Goal: Task Accomplishment & Management: Manage account settings

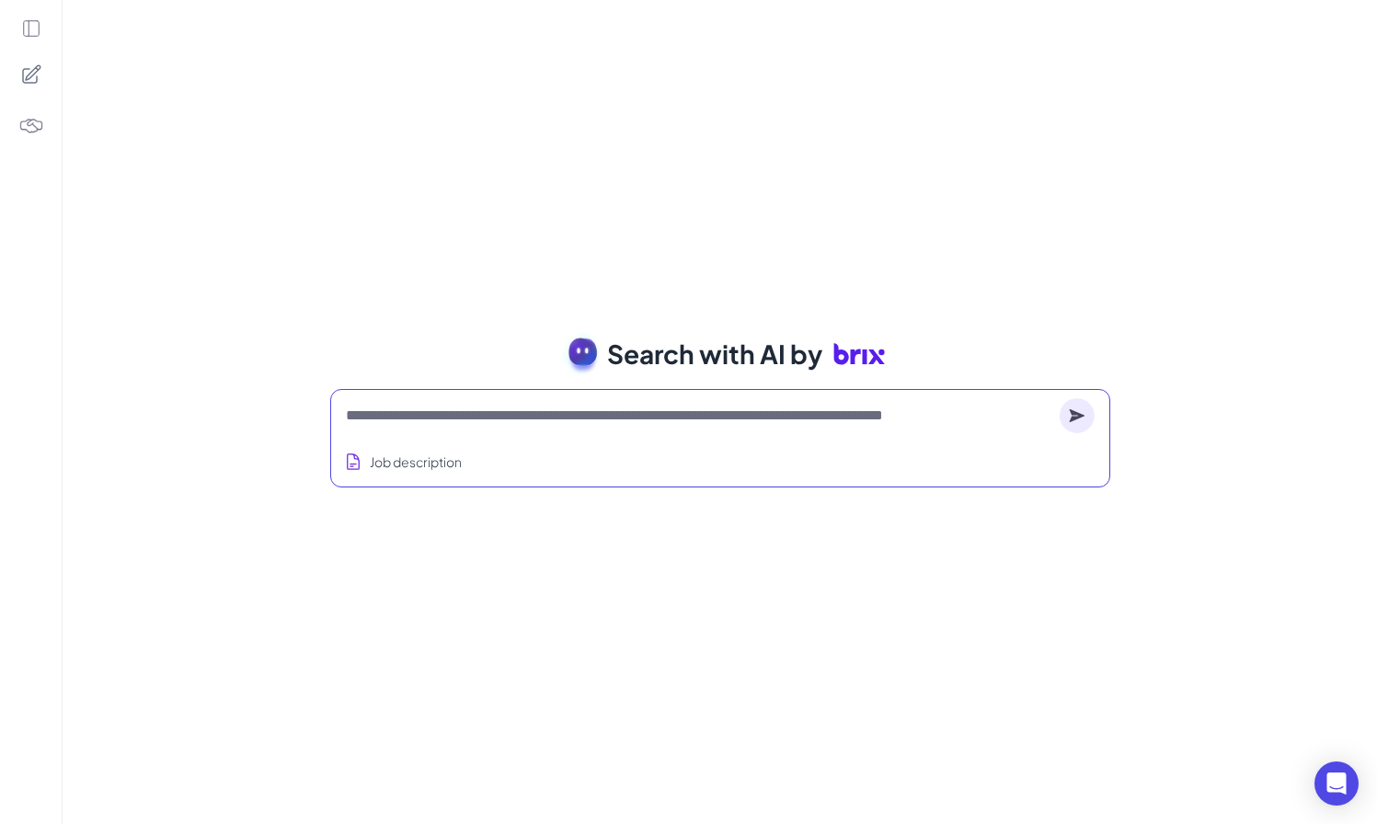
click at [559, 408] on textarea at bounding box center [699, 416] width 707 height 22
click at [35, 22] on icon at bounding box center [31, 28] width 20 height 20
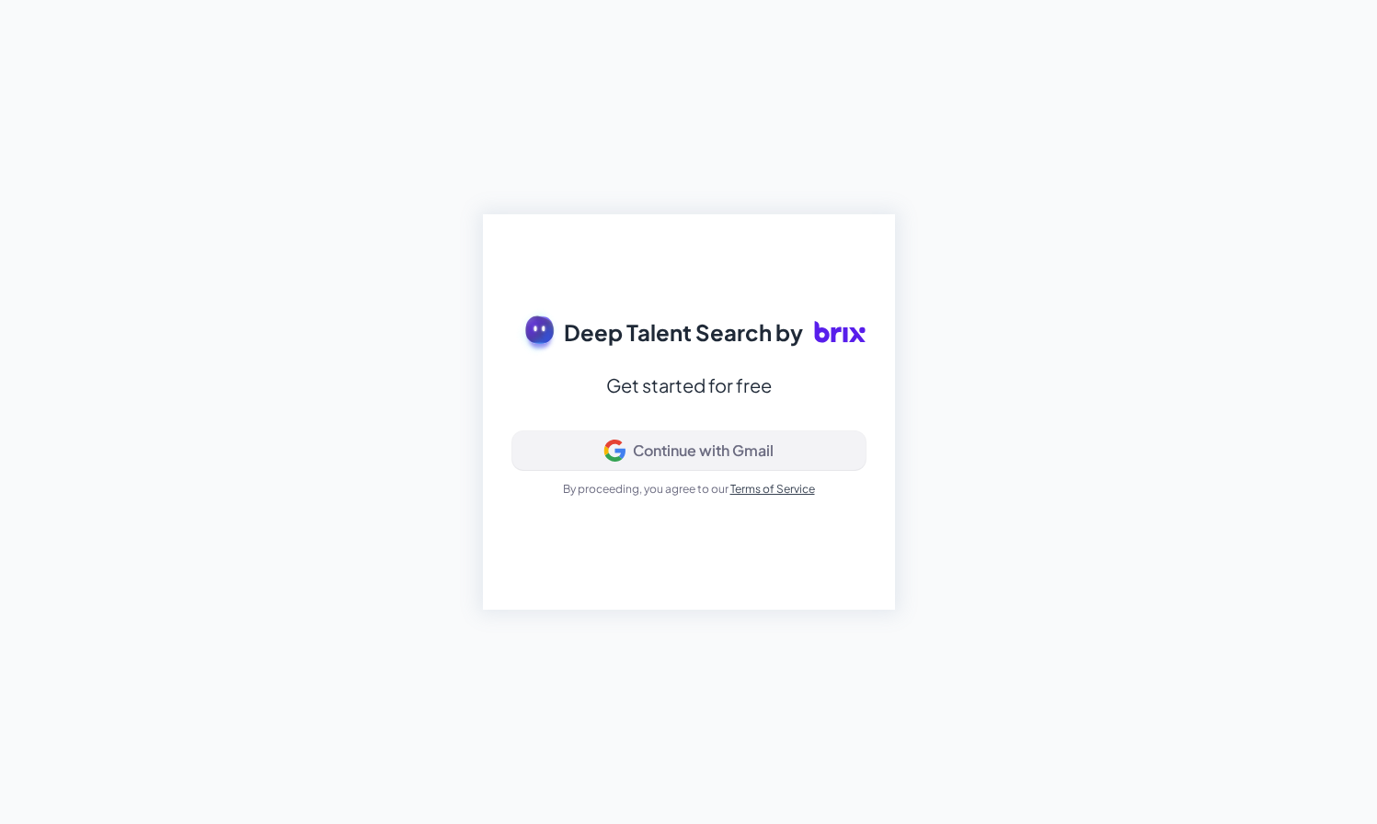
click at [661, 453] on div "Continue with Gmail" at bounding box center [703, 451] width 141 height 18
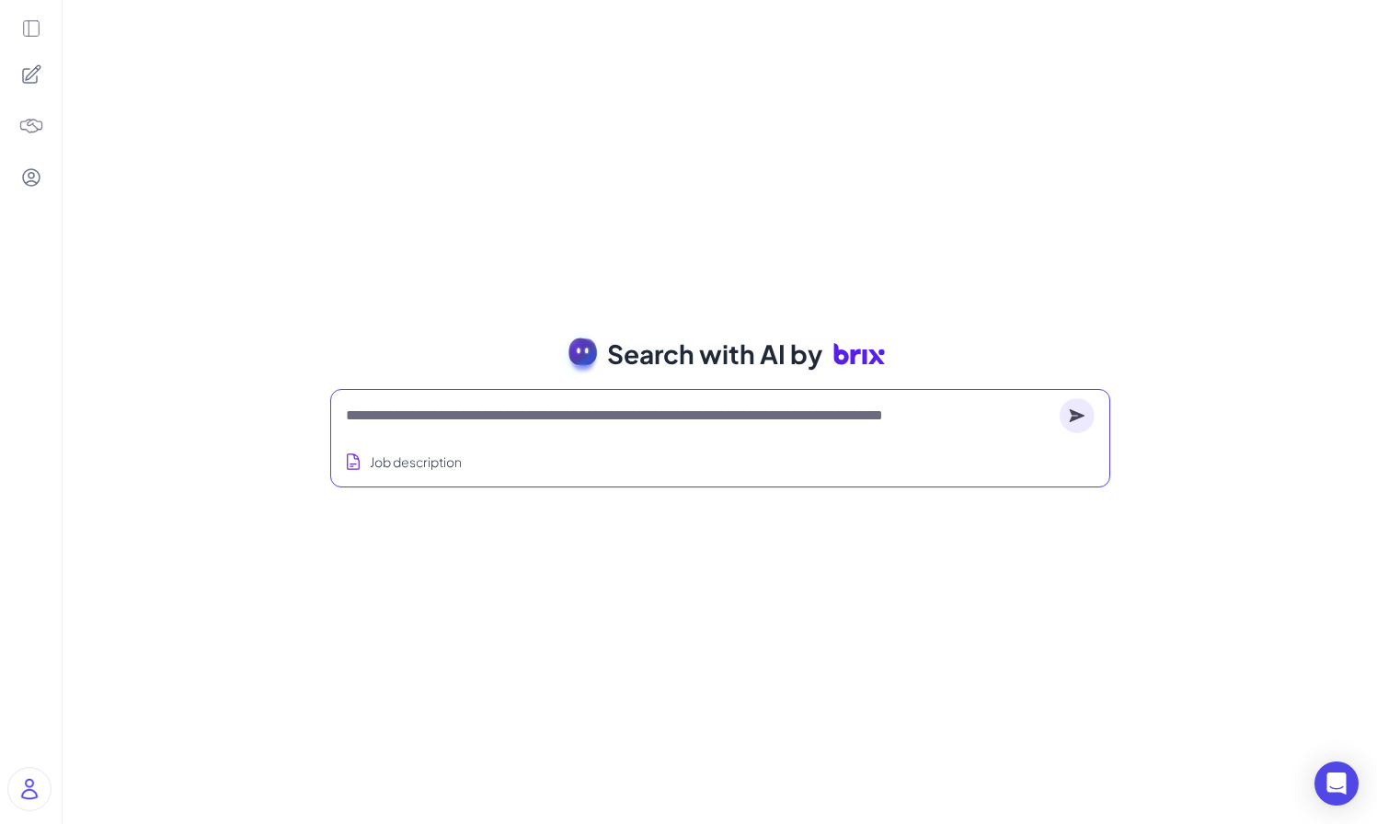
click at [494, 414] on textarea at bounding box center [699, 416] width 707 height 22
click at [38, 121] on img at bounding box center [31, 126] width 26 height 26
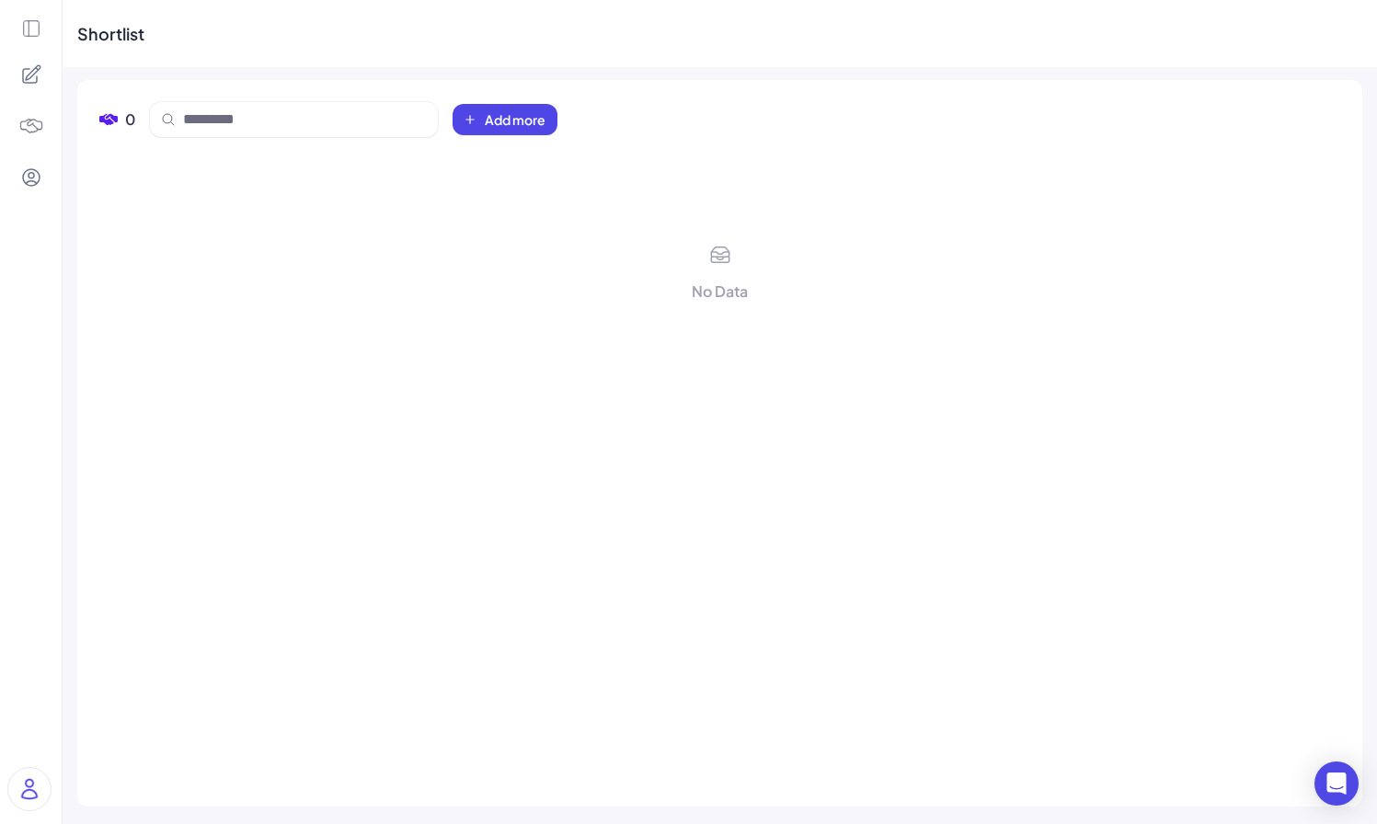
click at [30, 173] on icon at bounding box center [31, 178] width 22 height 22
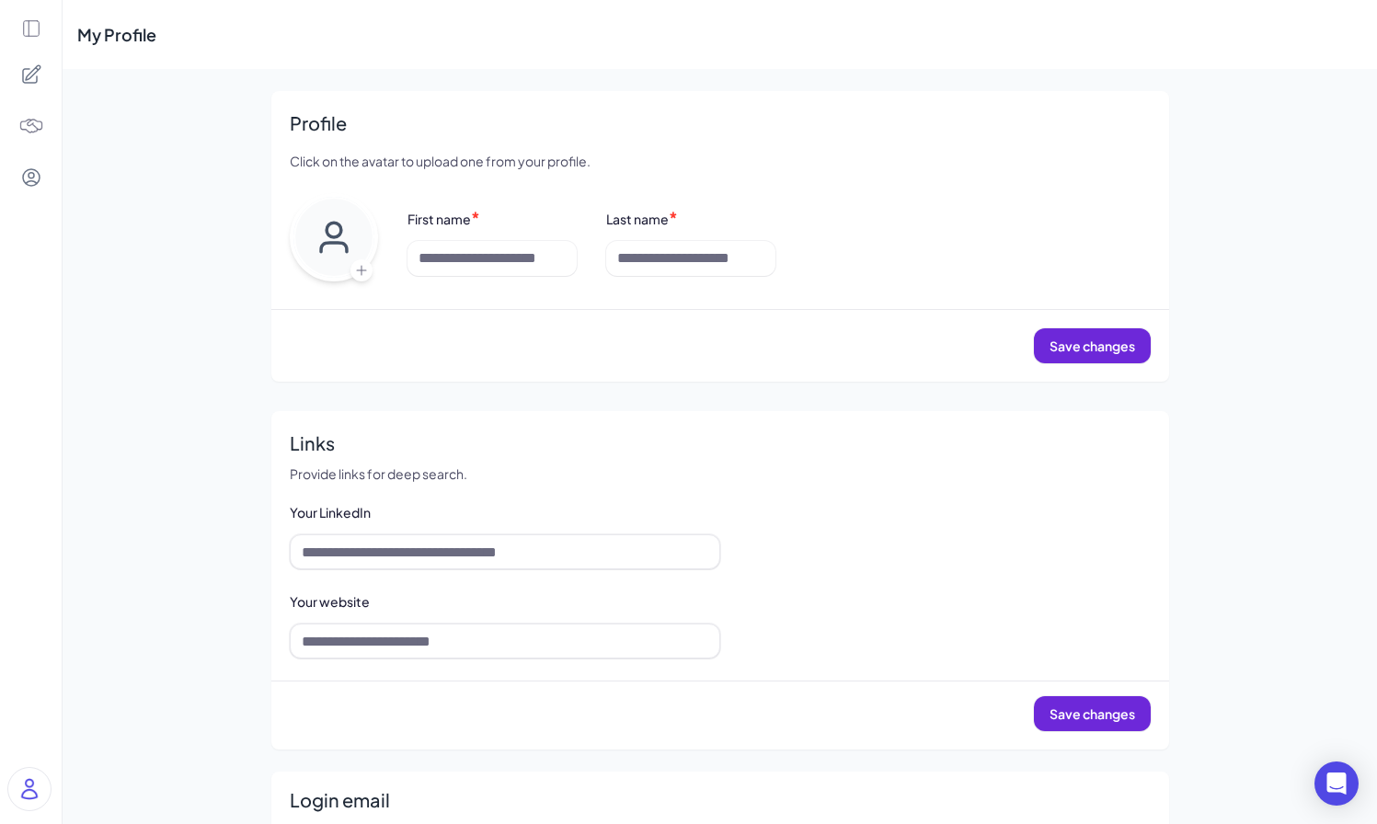
click at [29, 116] on img at bounding box center [31, 126] width 26 height 26
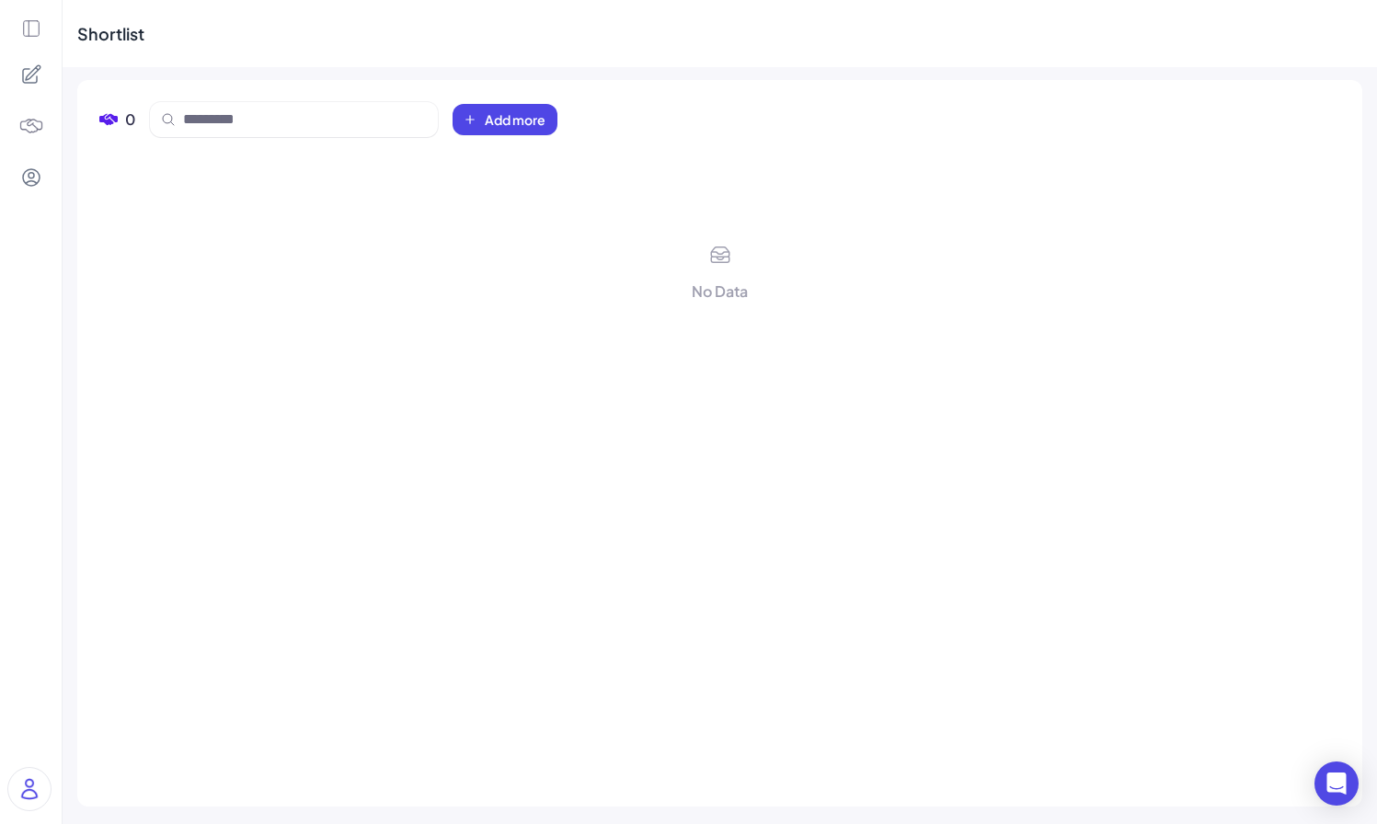
click at [32, 171] on icon at bounding box center [31, 178] width 22 height 22
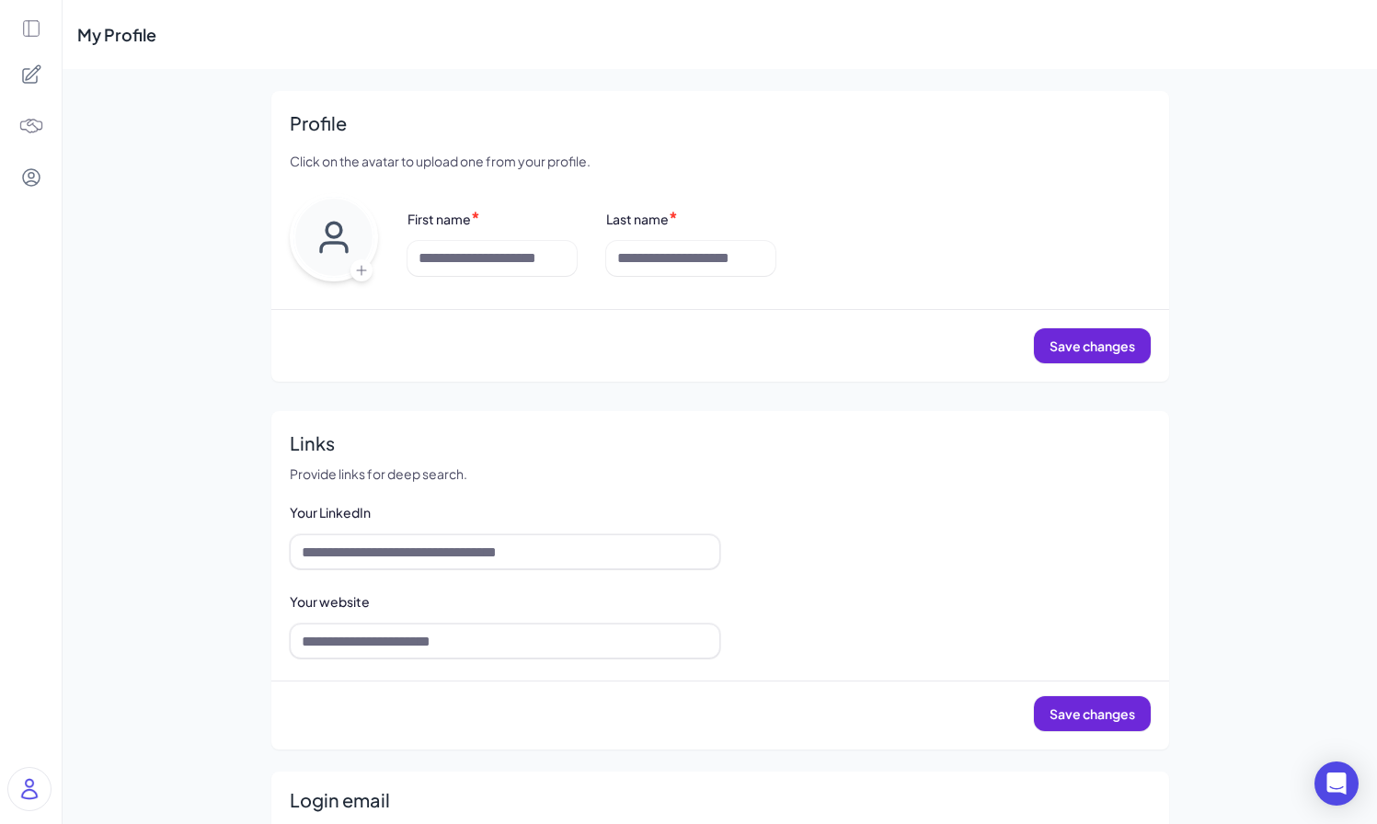
click at [33, 122] on img at bounding box center [31, 126] width 26 height 26
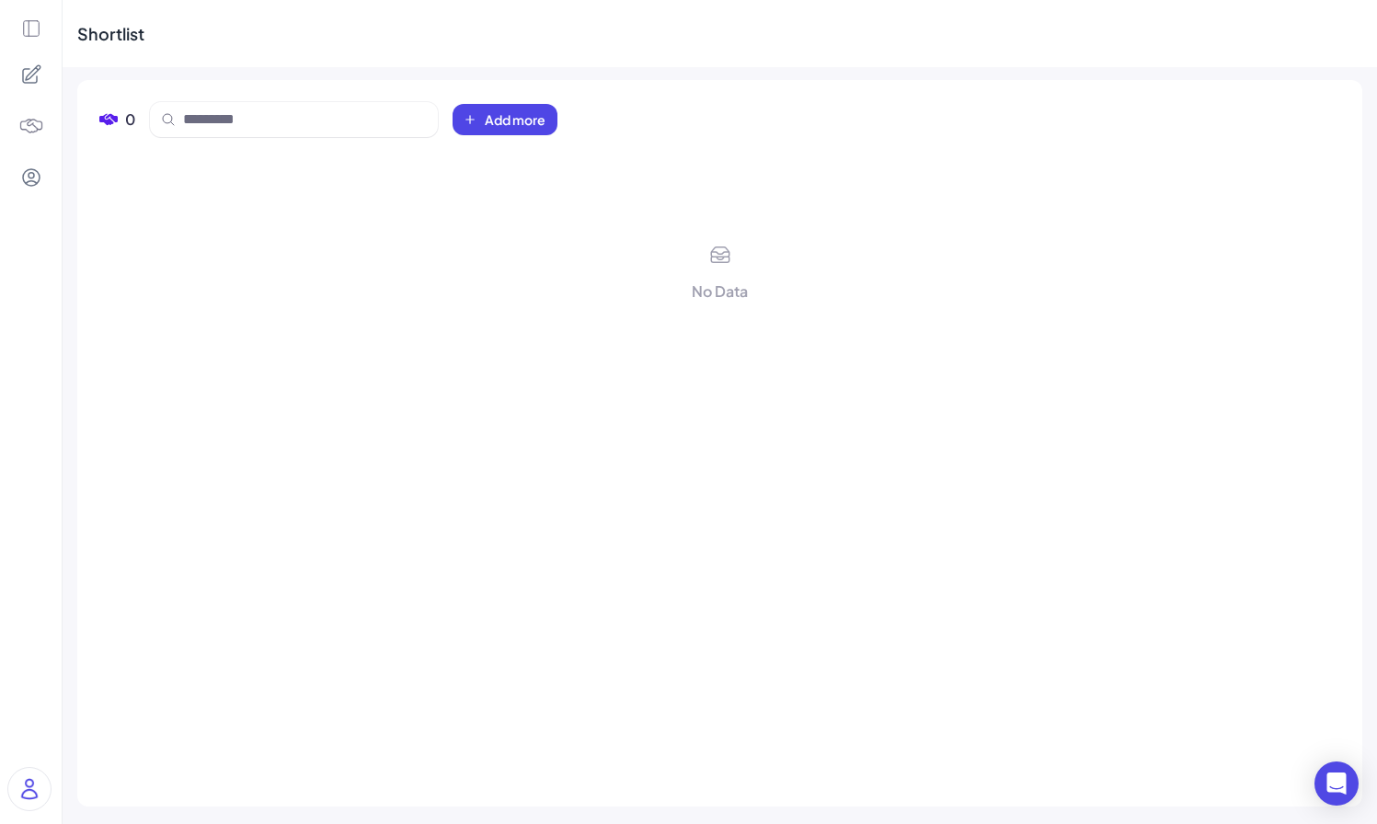
click at [40, 34] on icon at bounding box center [31, 28] width 20 height 20
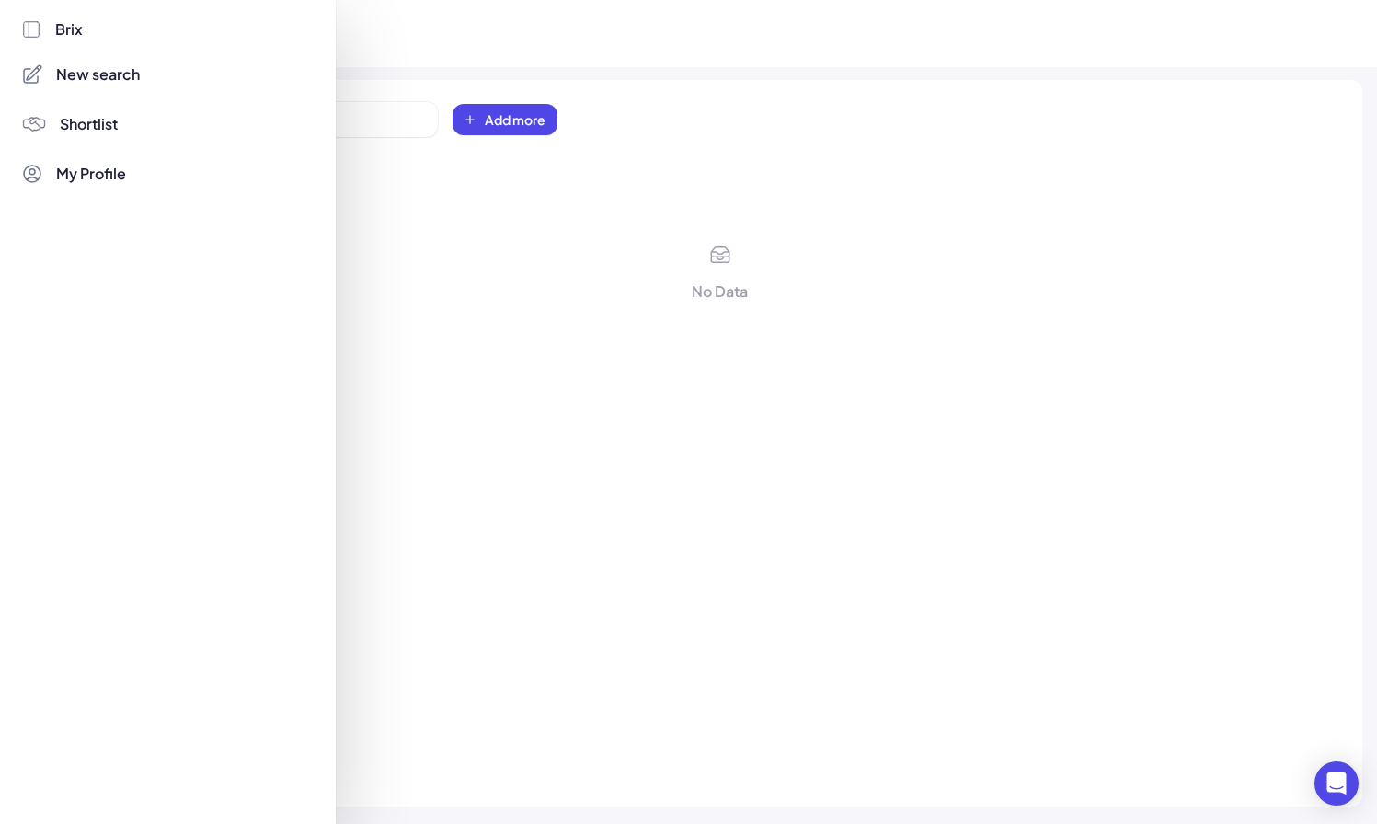
click at [89, 113] on span "Shortlist" at bounding box center [89, 124] width 58 height 22
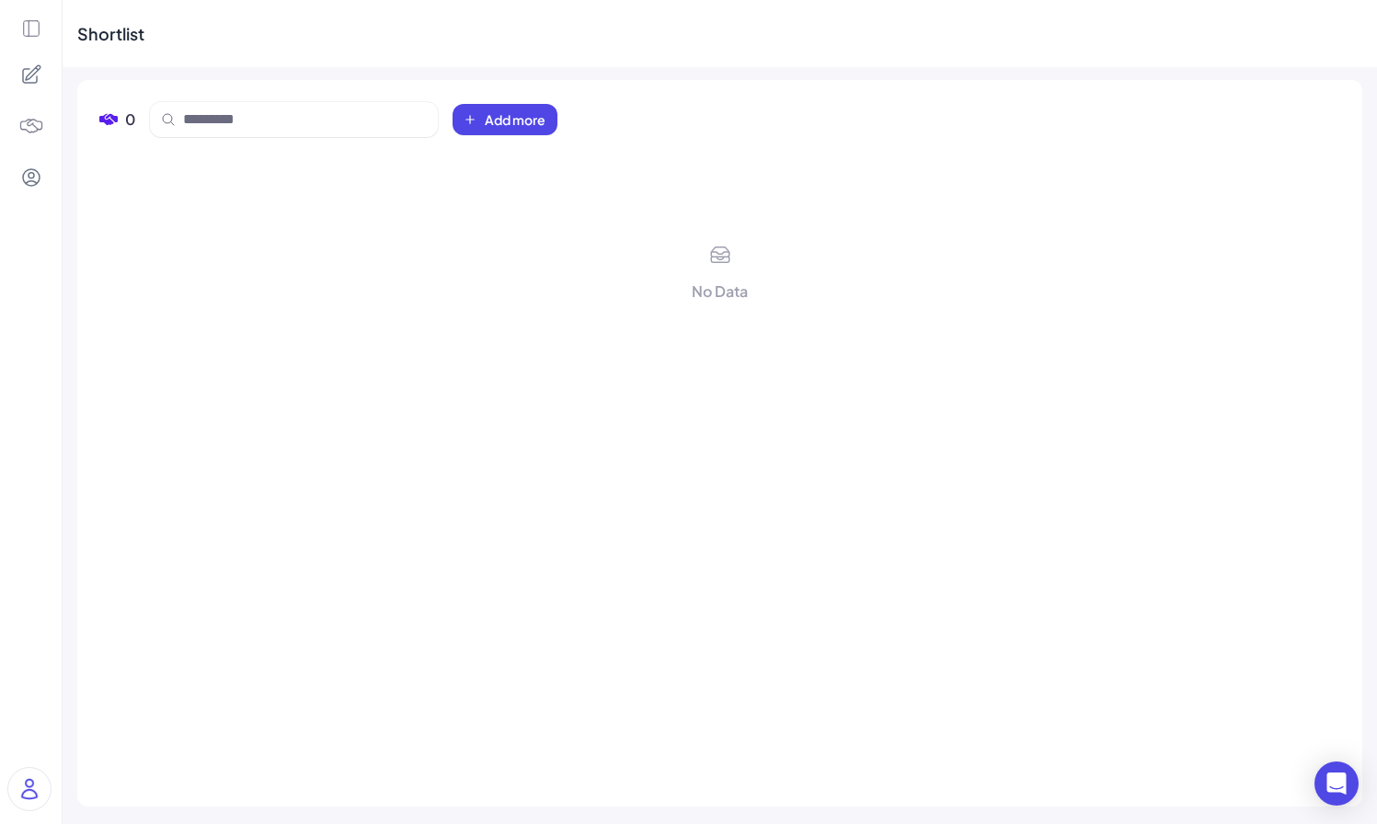
click at [40, 132] on img at bounding box center [31, 126] width 26 height 26
click at [34, 178] on icon at bounding box center [31, 178] width 22 height 22
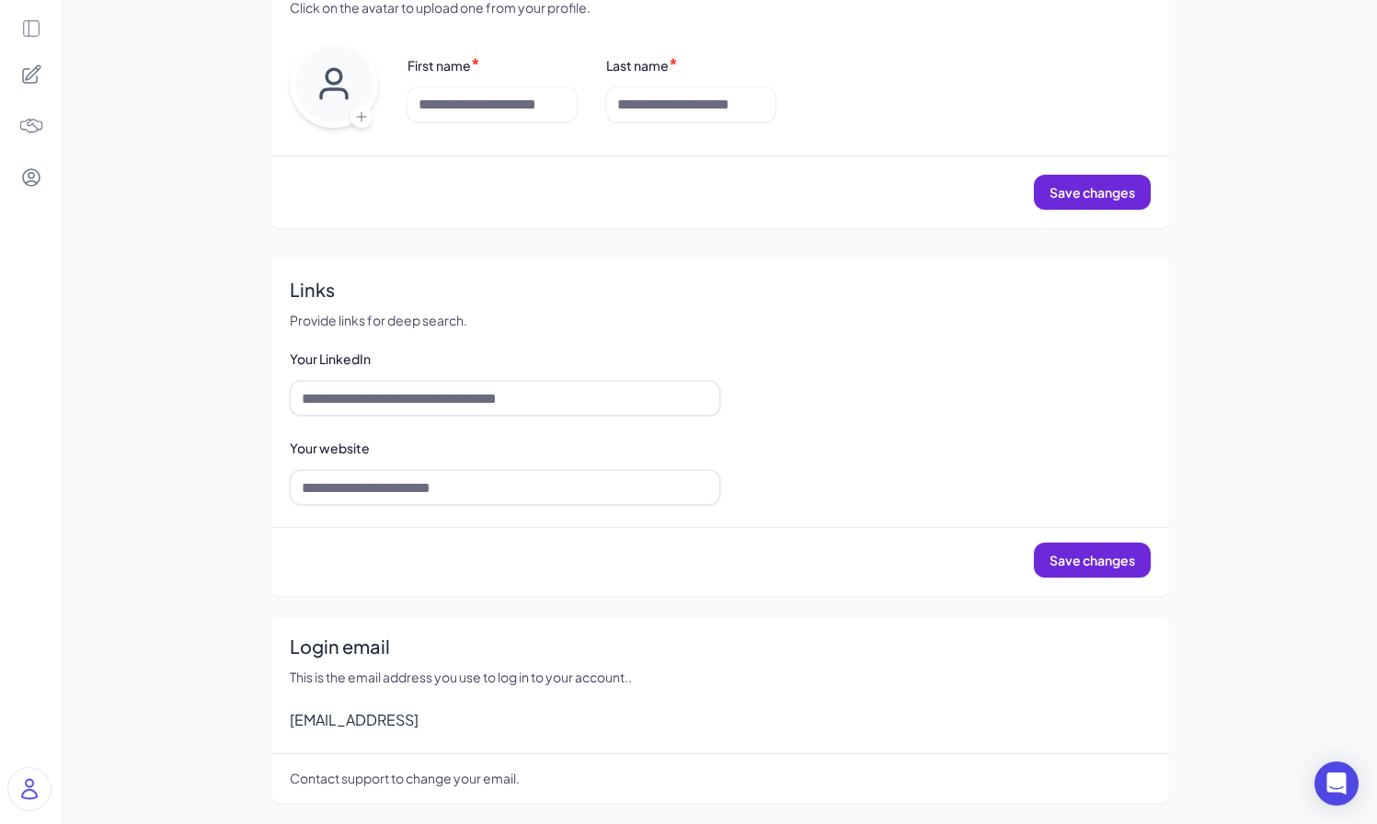
scroll to position [7, 0]
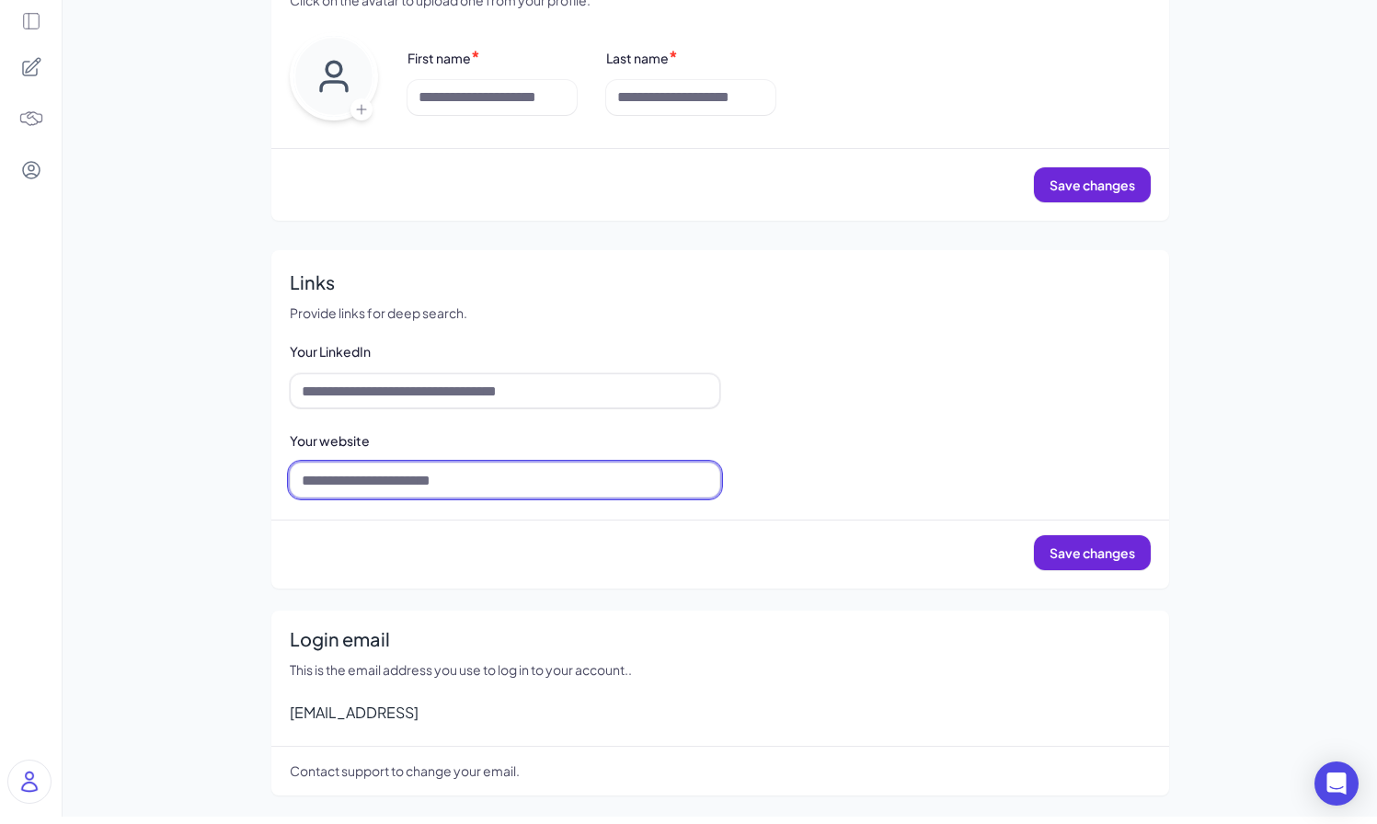
click at [423, 478] on input at bounding box center [505, 480] width 431 height 35
click at [191, 431] on div "My Profile Profile Click on the avatar to upload one from your profile. First n…" at bounding box center [720, 328] width 1315 height 979
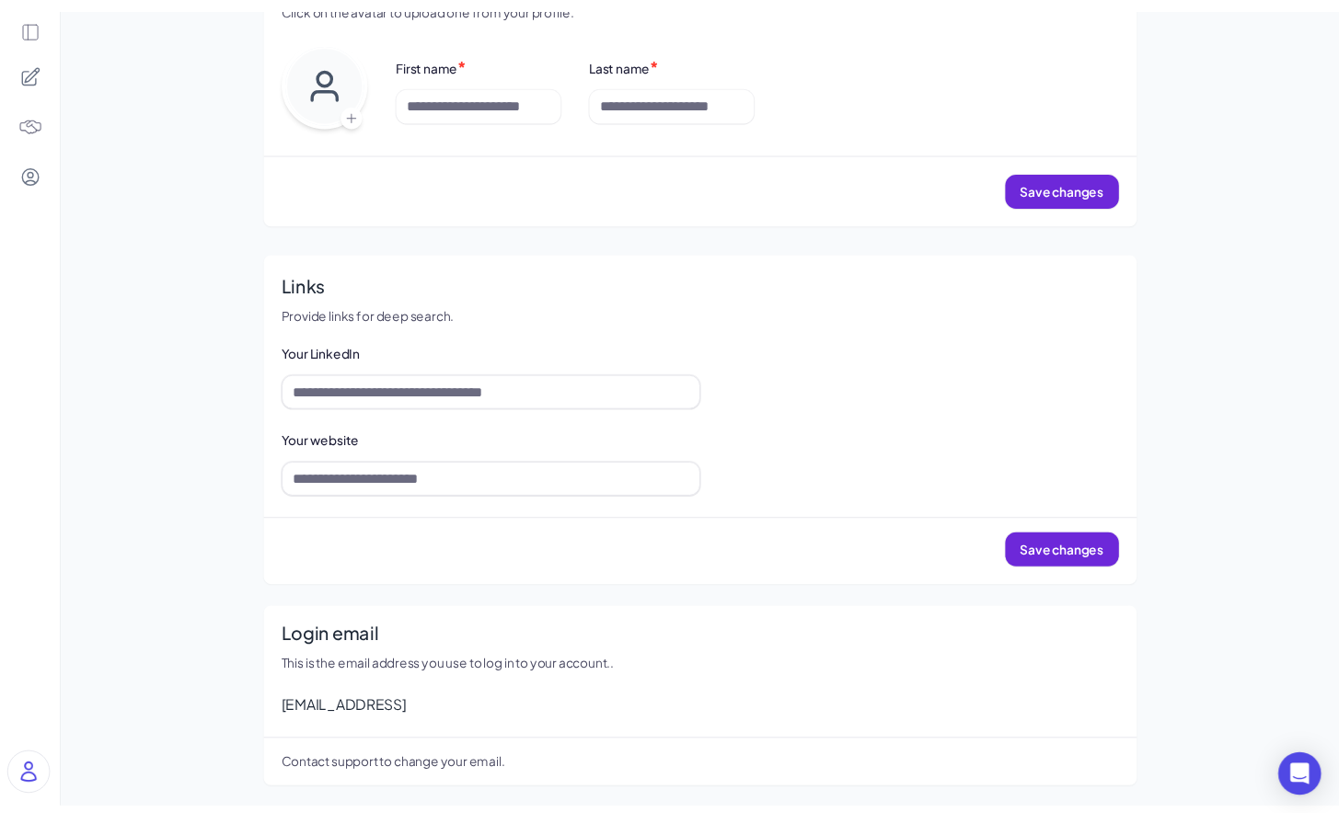
scroll to position [0, 0]
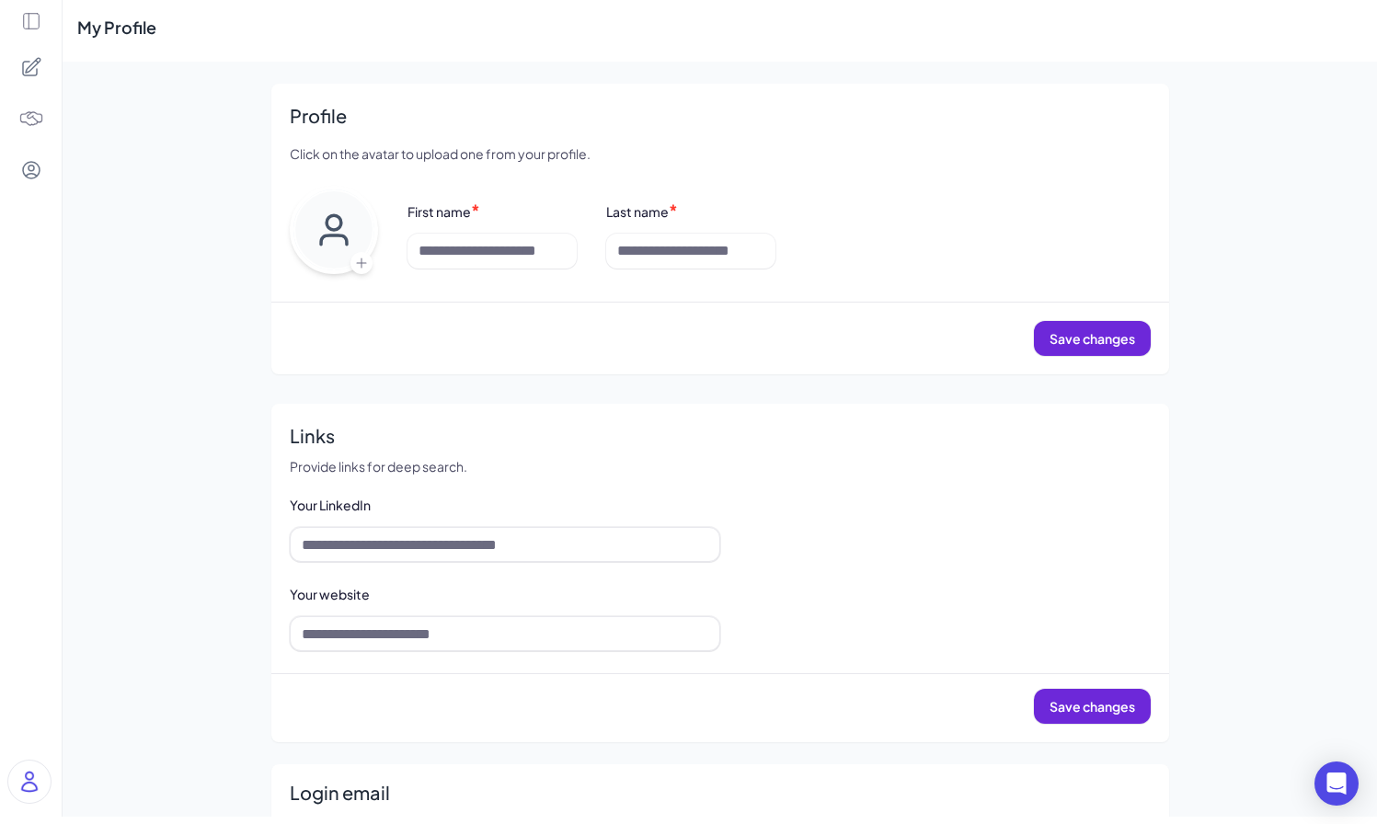
click at [34, 779] on img at bounding box center [29, 782] width 42 height 42
click at [148, 461] on div "My Profile Profile Click on the avatar to upload one from your profile. First n…" at bounding box center [720, 482] width 1315 height 979
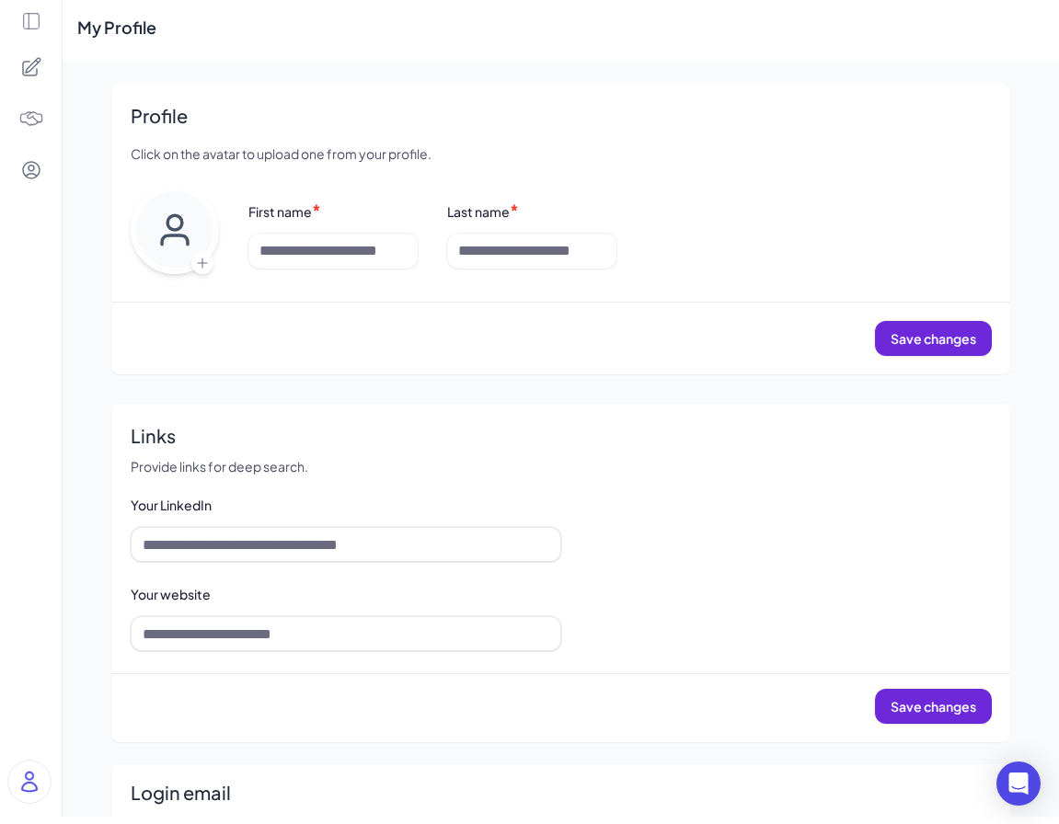
click at [30, 67] on icon at bounding box center [31, 67] width 22 height 22
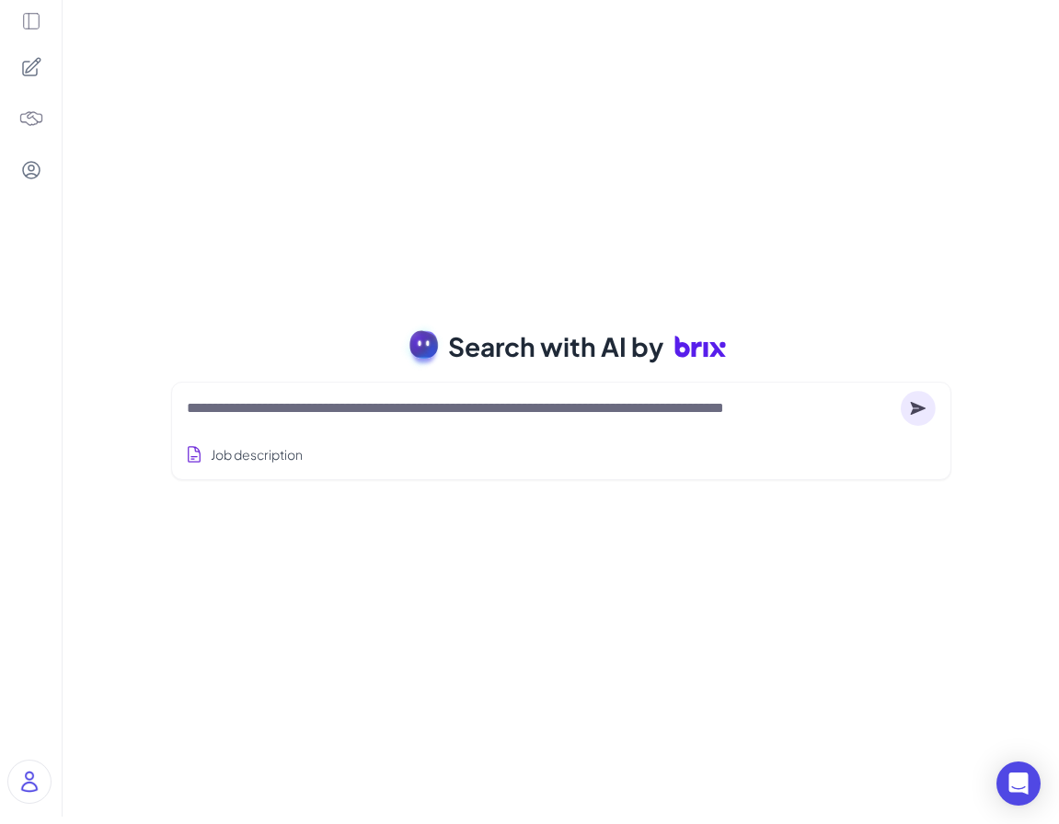
click at [357, 408] on textarea at bounding box center [540, 408] width 707 height 22
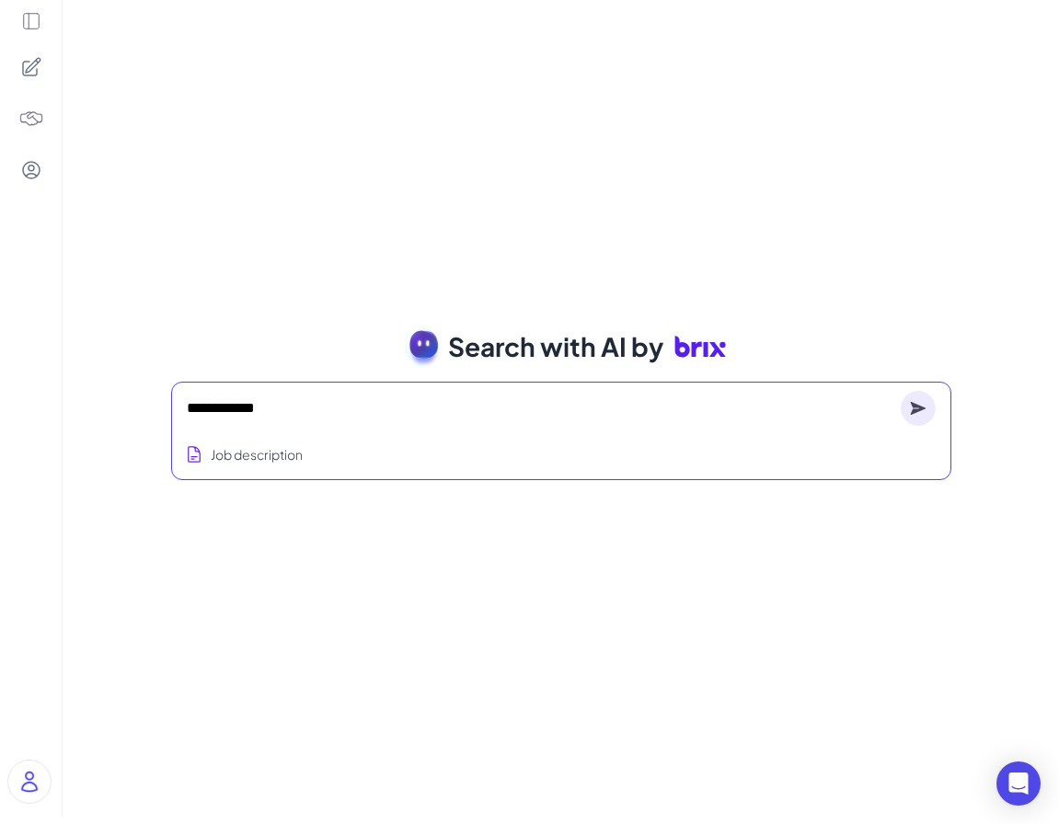
type textarea "**********"
